Goal: Information Seeking & Learning: Learn about a topic

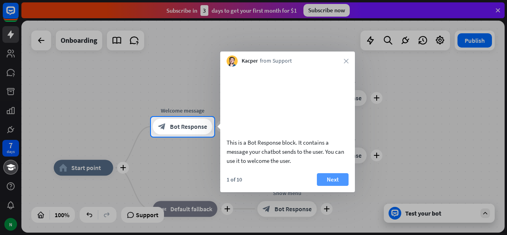
click at [338, 186] on button "Next" at bounding box center [333, 179] width 32 height 13
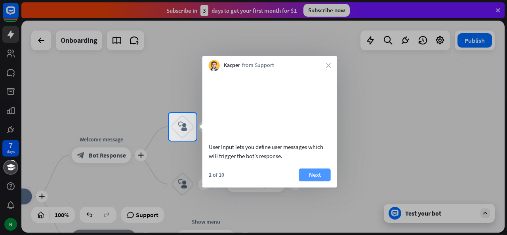
click at [314, 181] on button "Next" at bounding box center [315, 174] width 32 height 13
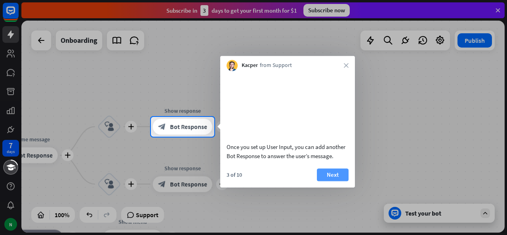
click at [327, 181] on button "Next" at bounding box center [333, 174] width 32 height 13
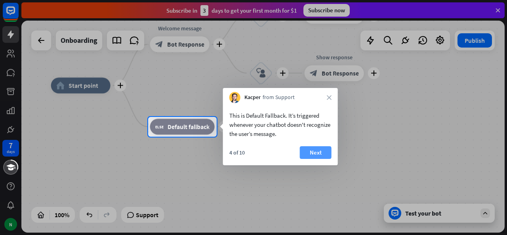
click at [321, 153] on button "Next" at bounding box center [316, 152] width 32 height 13
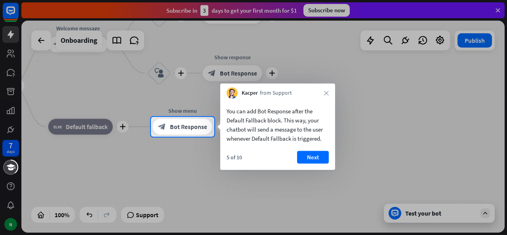
click at [321, 153] on button "Next" at bounding box center [313, 157] width 32 height 13
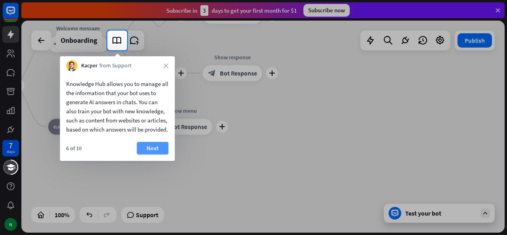
click at [163, 155] on button "Next" at bounding box center [153, 148] width 32 height 13
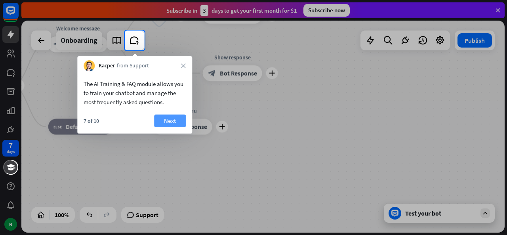
click at [168, 123] on button "Next" at bounding box center [170, 121] width 32 height 13
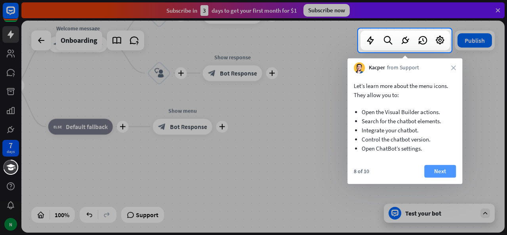
click at [436, 170] on button "Next" at bounding box center [440, 171] width 32 height 13
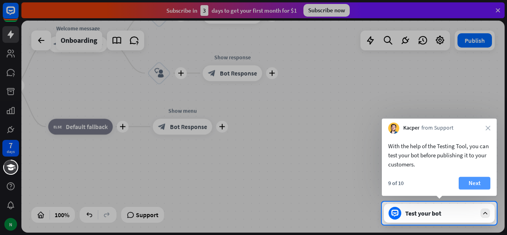
click at [477, 181] on button "Next" at bounding box center [475, 183] width 32 height 13
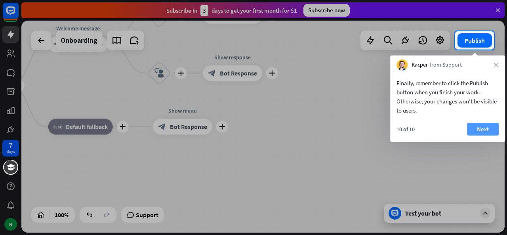
click at [486, 133] on button "Next" at bounding box center [483, 129] width 32 height 13
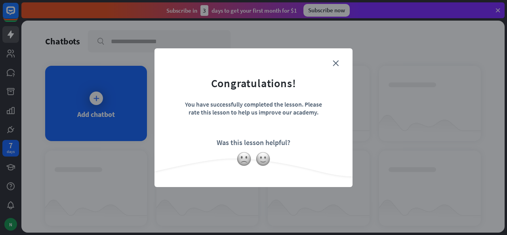
click at [340, 65] on form "Congratulations! You have successfully completed the lesson. Please rate this l…" at bounding box center [253, 105] width 178 height 95
click at [334, 64] on icon "close" at bounding box center [336, 63] width 6 height 6
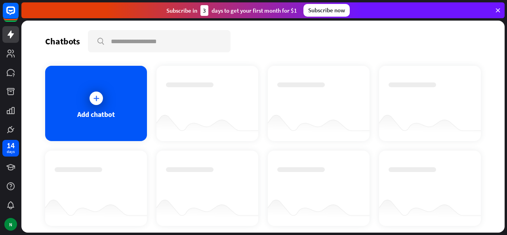
click at [100, 117] on div "Add chatbot" at bounding box center [96, 114] width 38 height 9
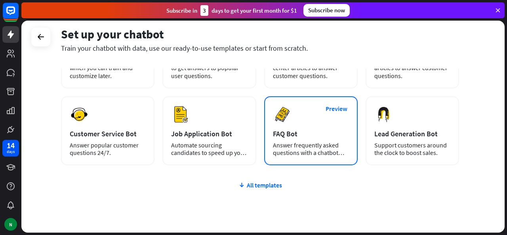
scroll to position [76, 0]
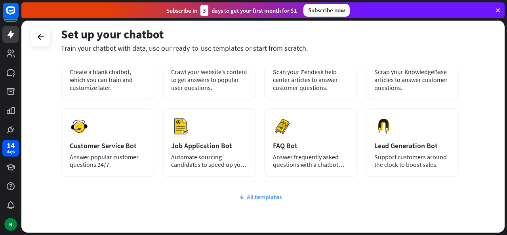
click at [266, 198] on div "All templates" at bounding box center [260, 197] width 398 height 8
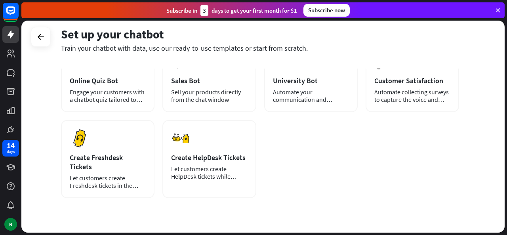
scroll to position [230, 0]
